Goal: Information Seeking & Learning: Compare options

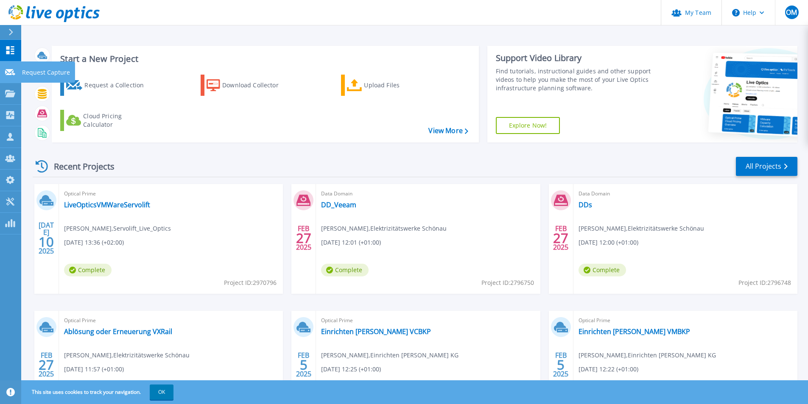
click at [9, 75] on icon at bounding box center [10, 72] width 10 height 6
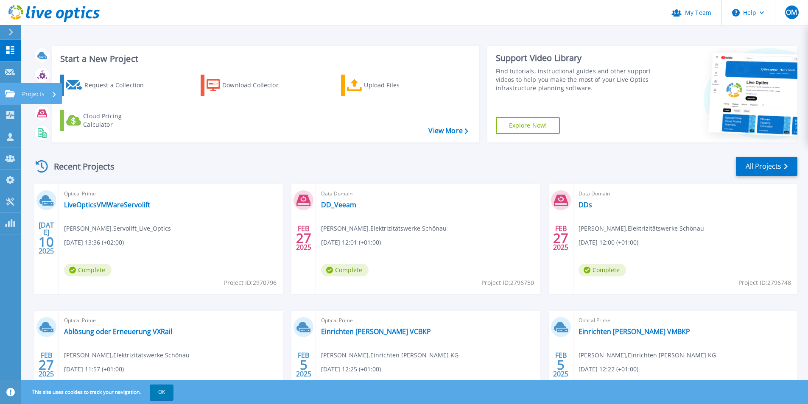
click at [6, 98] on link "Projects Projects" at bounding box center [10, 94] width 21 height 22
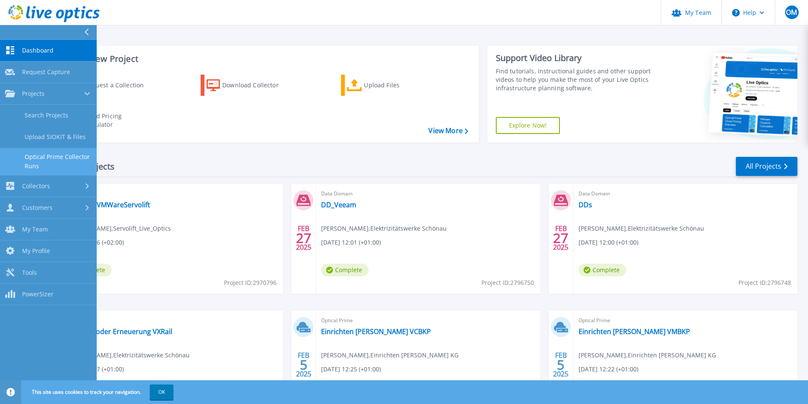
click at [50, 158] on link "Optical Prime Collector Runs" at bounding box center [48, 161] width 97 height 27
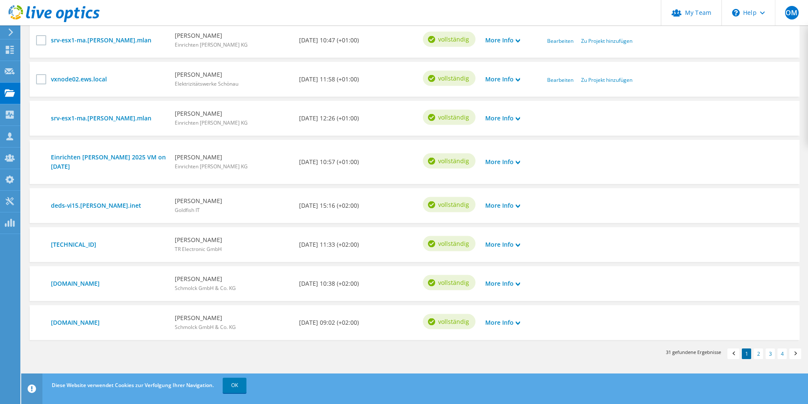
scroll to position [140, 0]
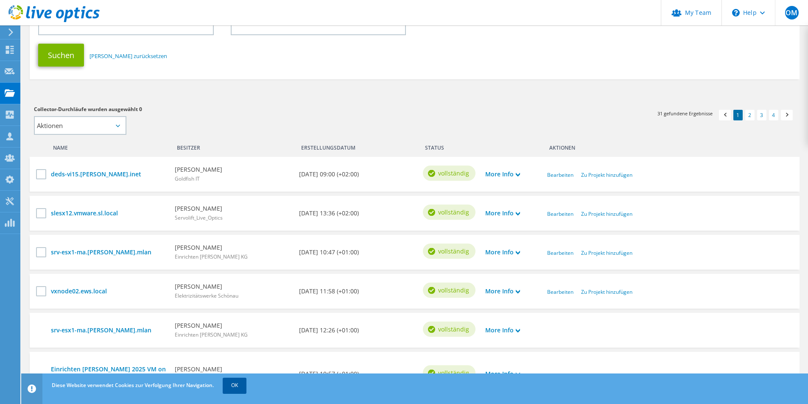
click at [236, 387] on link "OK" at bounding box center [235, 385] width 24 height 15
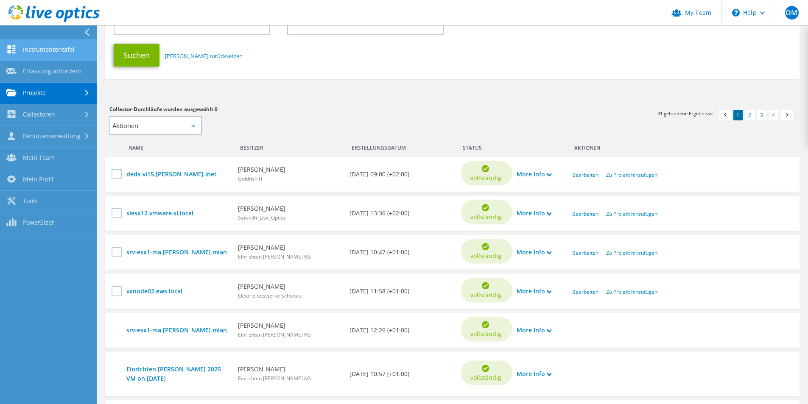
click at [32, 46] on link "Instrumententafel" at bounding box center [48, 50] width 97 height 22
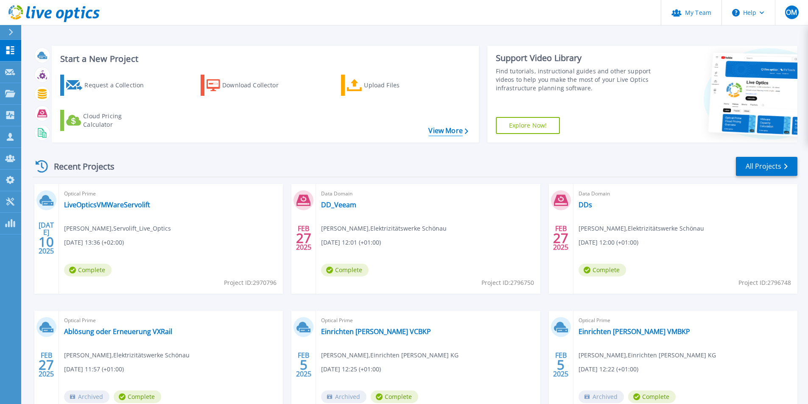
click at [434, 132] on link "View More" at bounding box center [447, 131] width 39 height 8
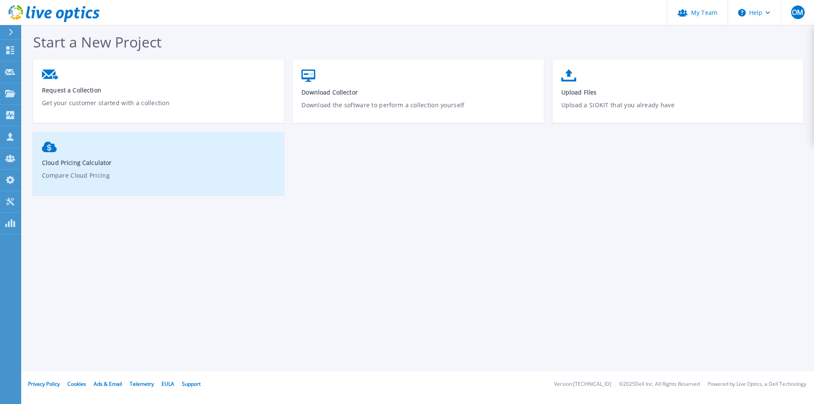
click at [173, 176] on p "Compare Cloud Pricing" at bounding box center [159, 181] width 234 height 20
